Goal: Task Accomplishment & Management: Use online tool/utility

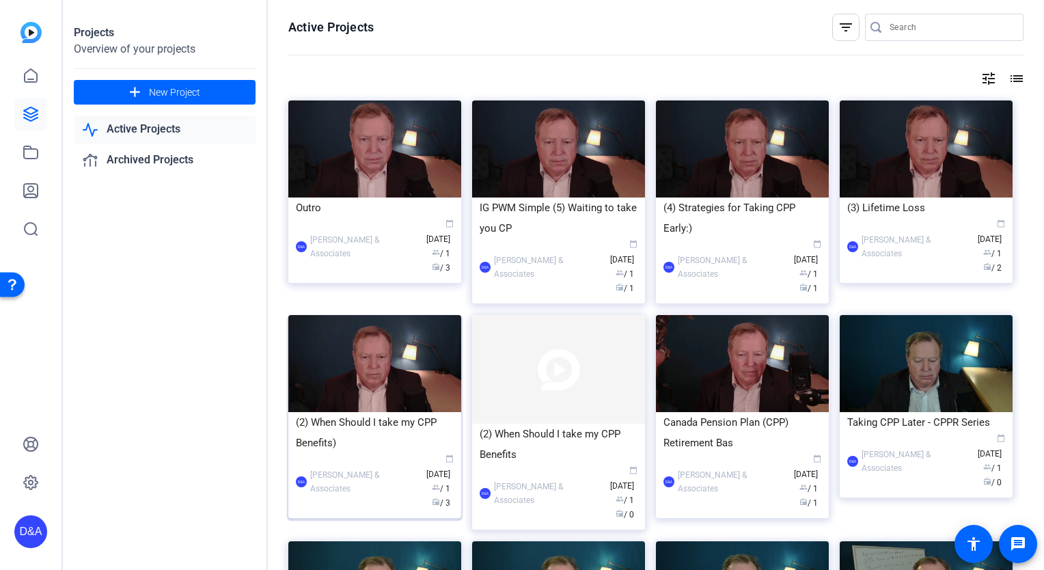
click at [403, 412] on div "(2) When Should I take my CPP Benefits)" at bounding box center [375, 432] width 158 height 41
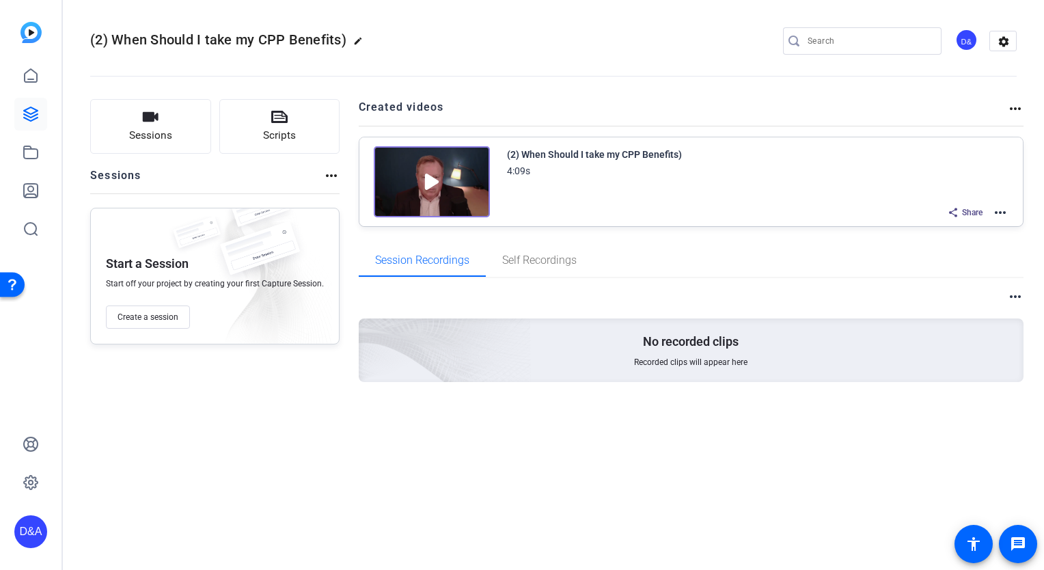
click at [355, 42] on mat-icon "edit" at bounding box center [361, 44] width 16 height 16
click at [149, 39] on input "(2) When Should I take my CPP Benefits)" at bounding box center [146, 41] width 90 height 16
type input "1 - When Should I take my CPP Benefits"
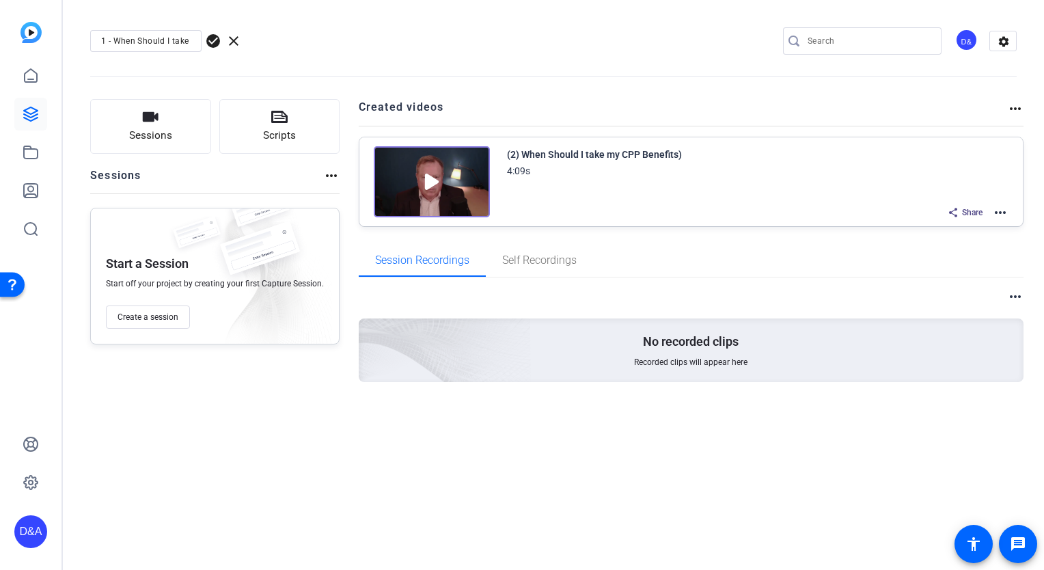
click at [388, 56] on openreel-divider-bar at bounding box center [553, 72] width 927 height 42
click at [214, 40] on span "check_circle" at bounding box center [213, 41] width 16 height 16
click at [1001, 211] on mat-icon "more_horiz" at bounding box center [1001, 212] width 16 height 16
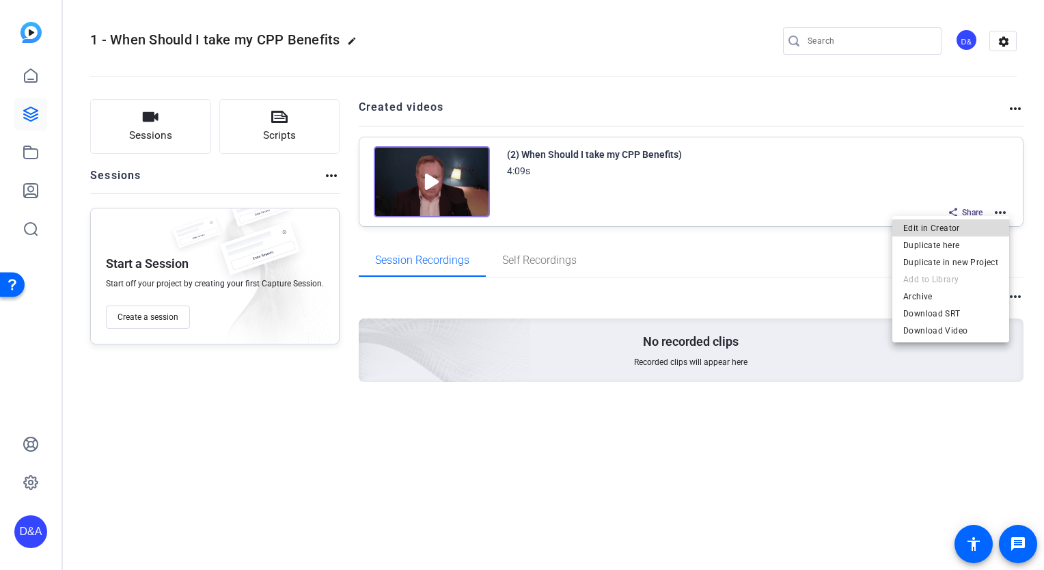
click at [973, 233] on span "Edit in Creator" at bounding box center [951, 228] width 95 height 16
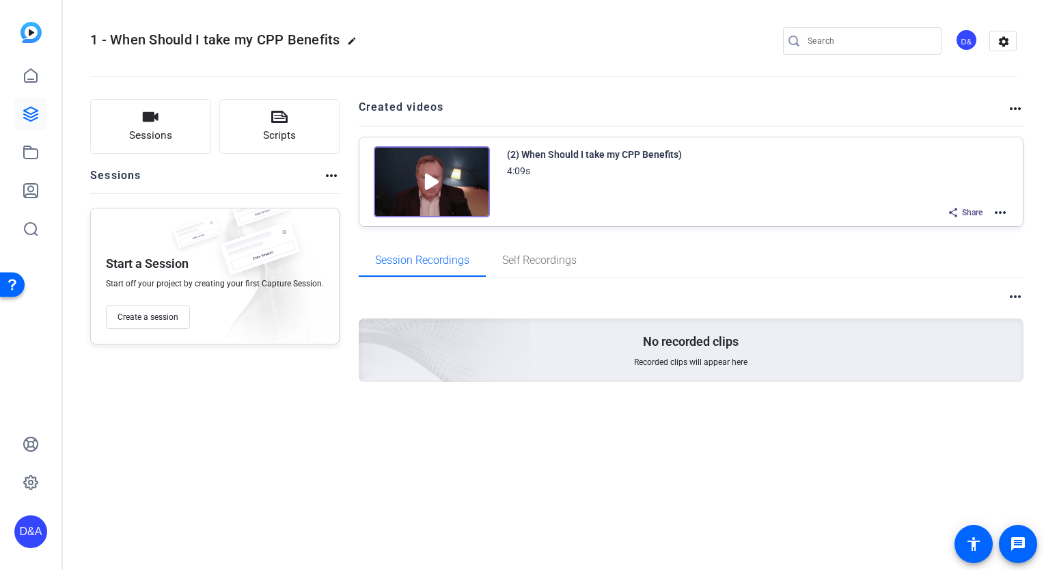
click at [999, 212] on mat-icon "more_horiz" at bounding box center [1001, 212] width 16 height 16
